Goal: Task Accomplishment & Management: Use online tool/utility

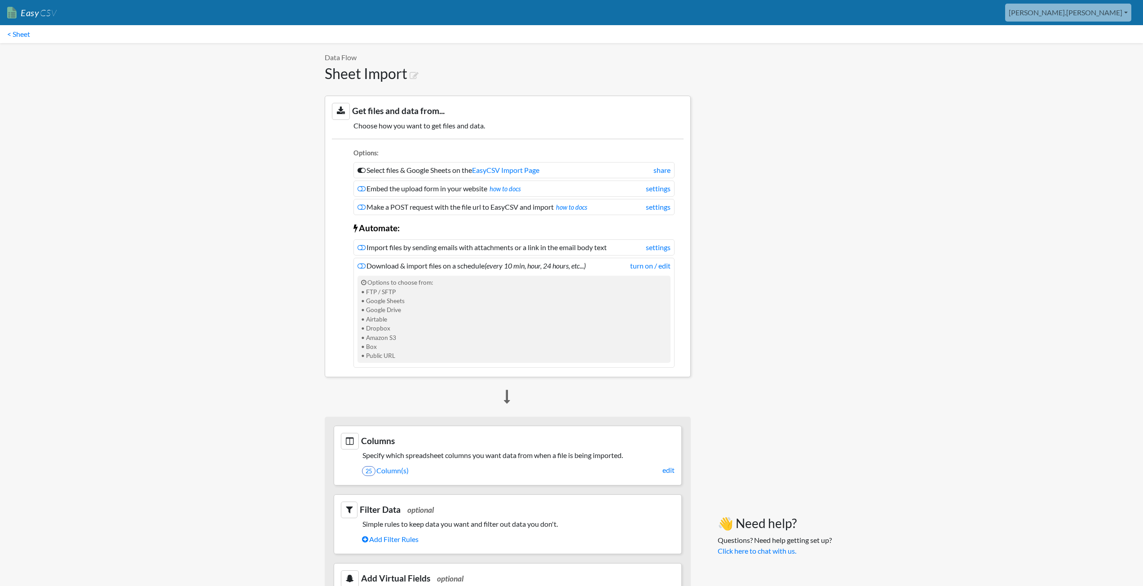
scroll to position [225, 0]
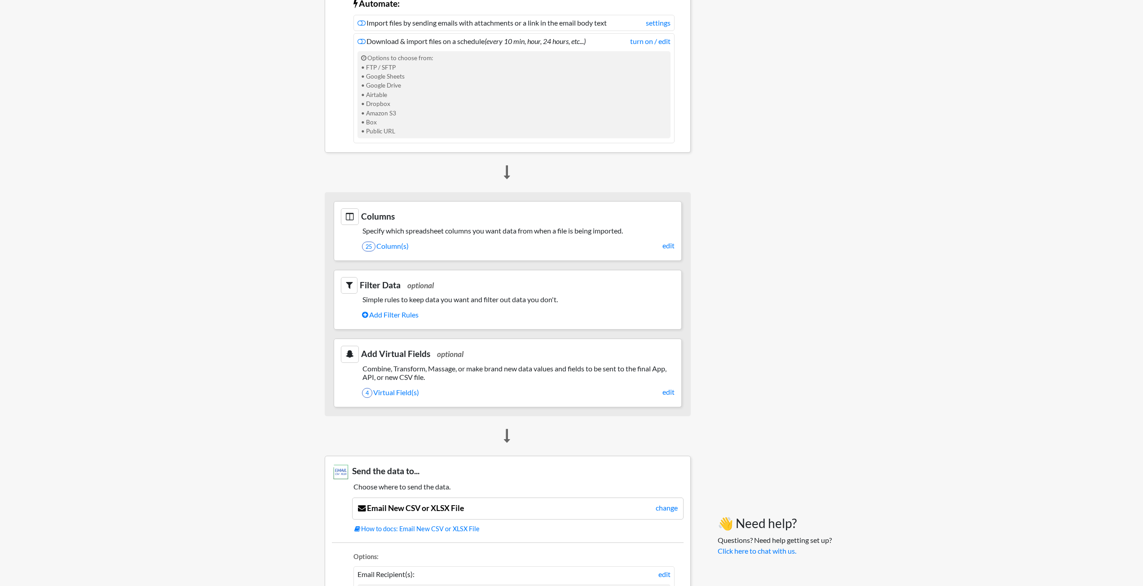
click at [403, 238] on section "Columns Specify which spreadsheet columns you want data from when a file is bei…" at bounding box center [508, 231] width 348 height 60
click at [662, 245] on section "Columns Specify which spreadsheet columns you want data from when a file is bei…" at bounding box center [508, 231] width 348 height 60
click at [390, 248] on link "25 Column(s)" at bounding box center [518, 246] width 313 height 15
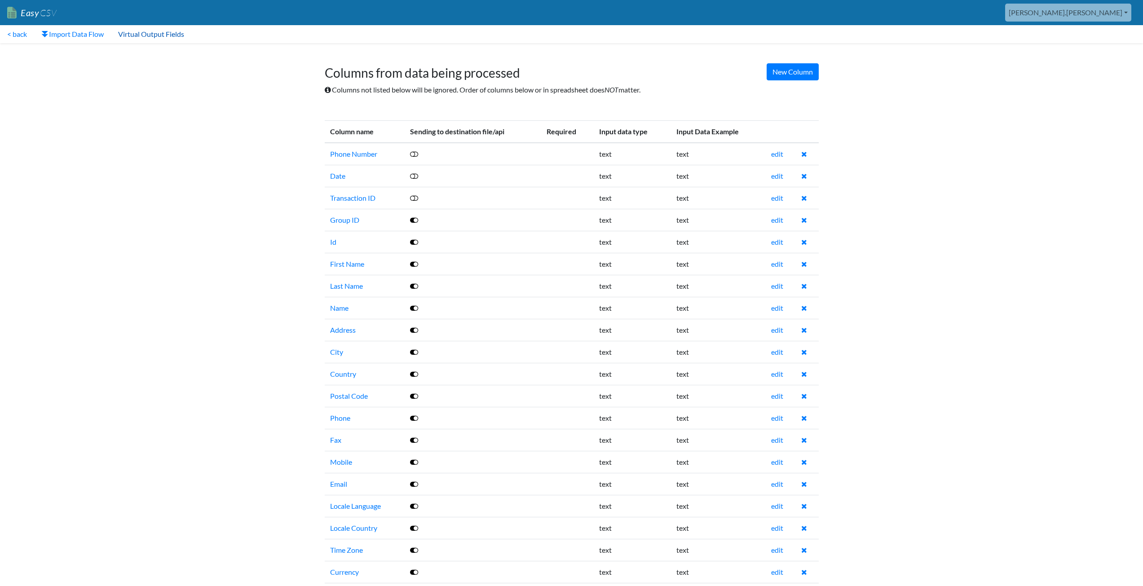
click at [138, 36] on link "Virtual Output Fields" at bounding box center [151, 34] width 80 height 18
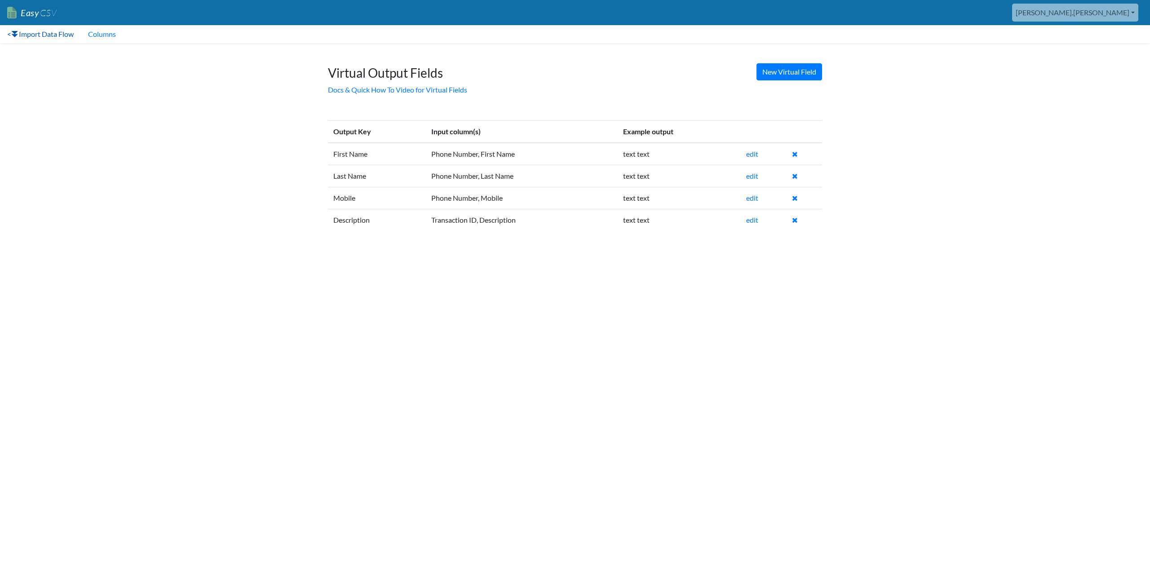
click at [49, 31] on link "< Import Data Flow" at bounding box center [40, 34] width 81 height 18
